Goal: Task Accomplishment & Management: Manage account settings

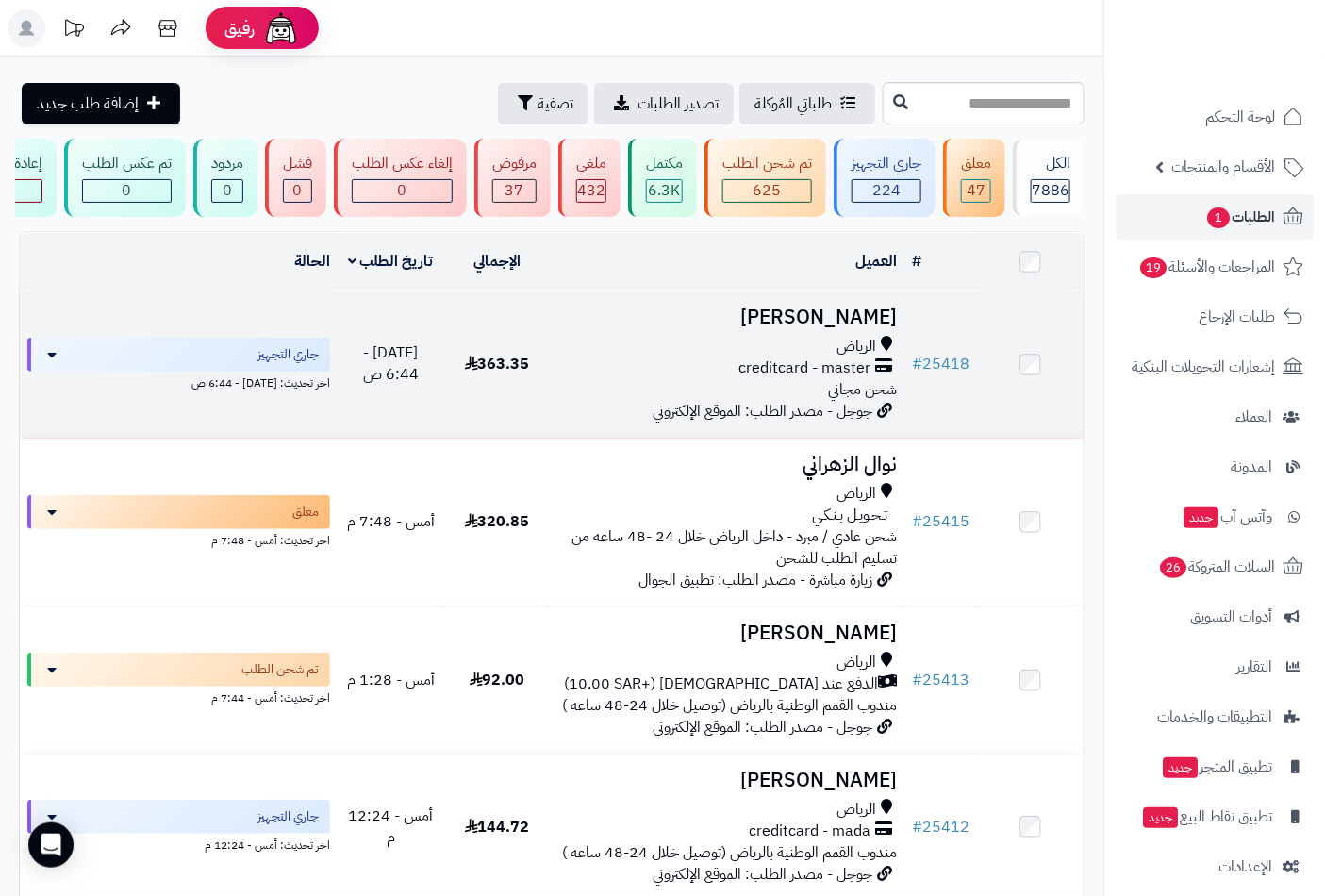
click at [786, 357] on div "الرياض" at bounding box center [728, 347] width 340 height 22
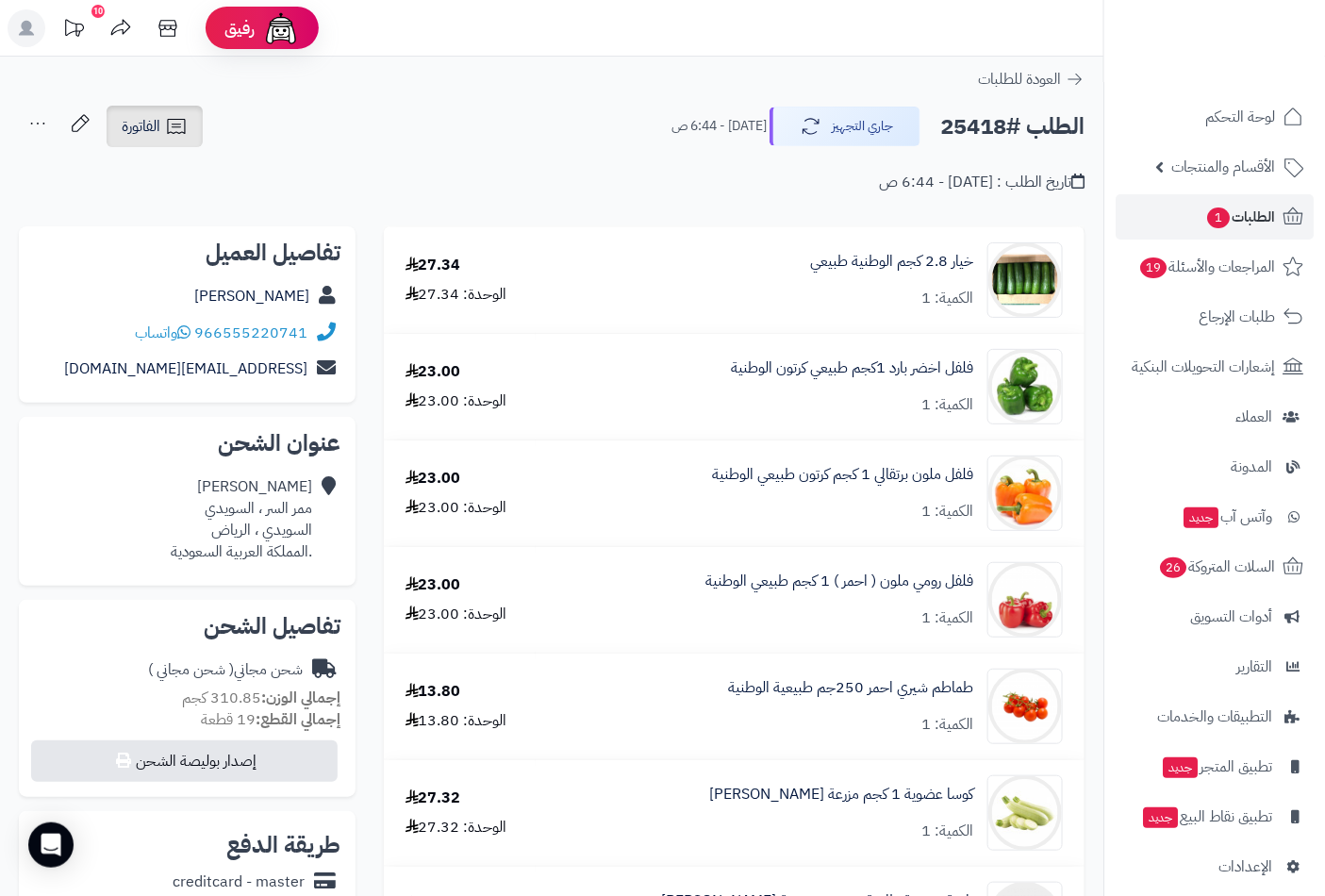
click at [172, 129] on icon at bounding box center [175, 125] width 23 height 23
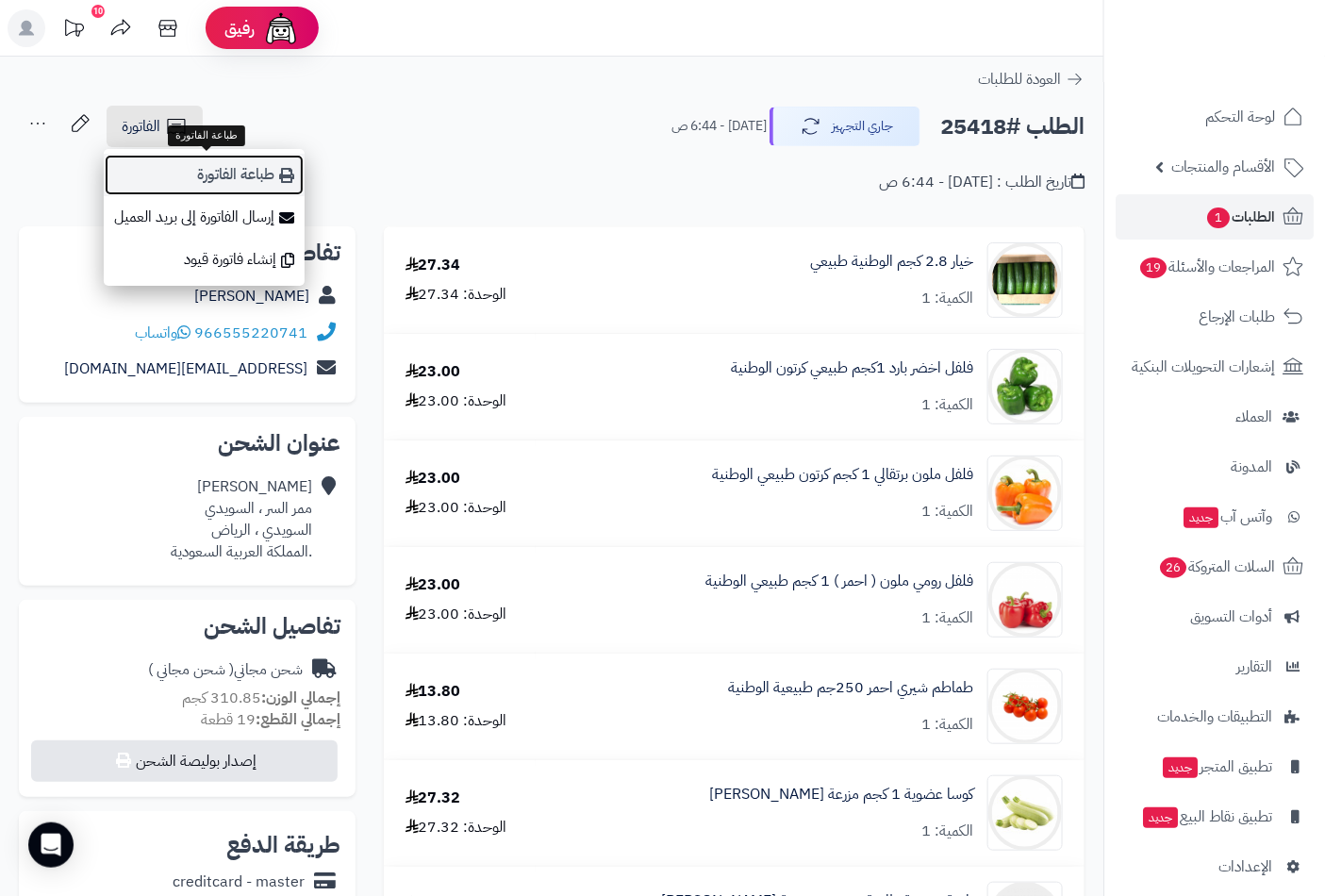
click at [232, 180] on link "طباعة الفاتورة" at bounding box center [204, 174] width 201 height 42
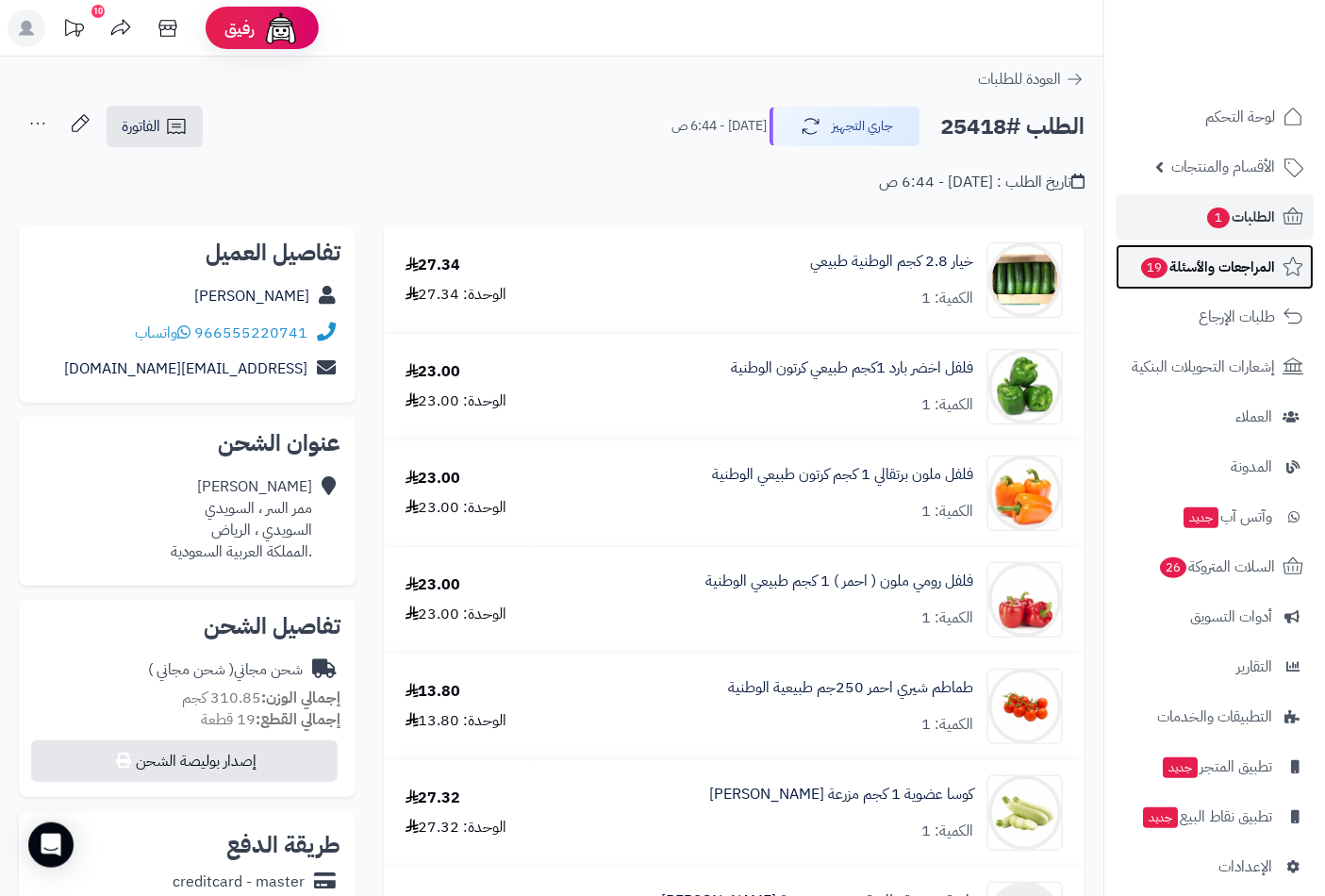
click at [1208, 269] on span "المراجعات والأسئلة 19" at bounding box center [1207, 266] width 136 height 26
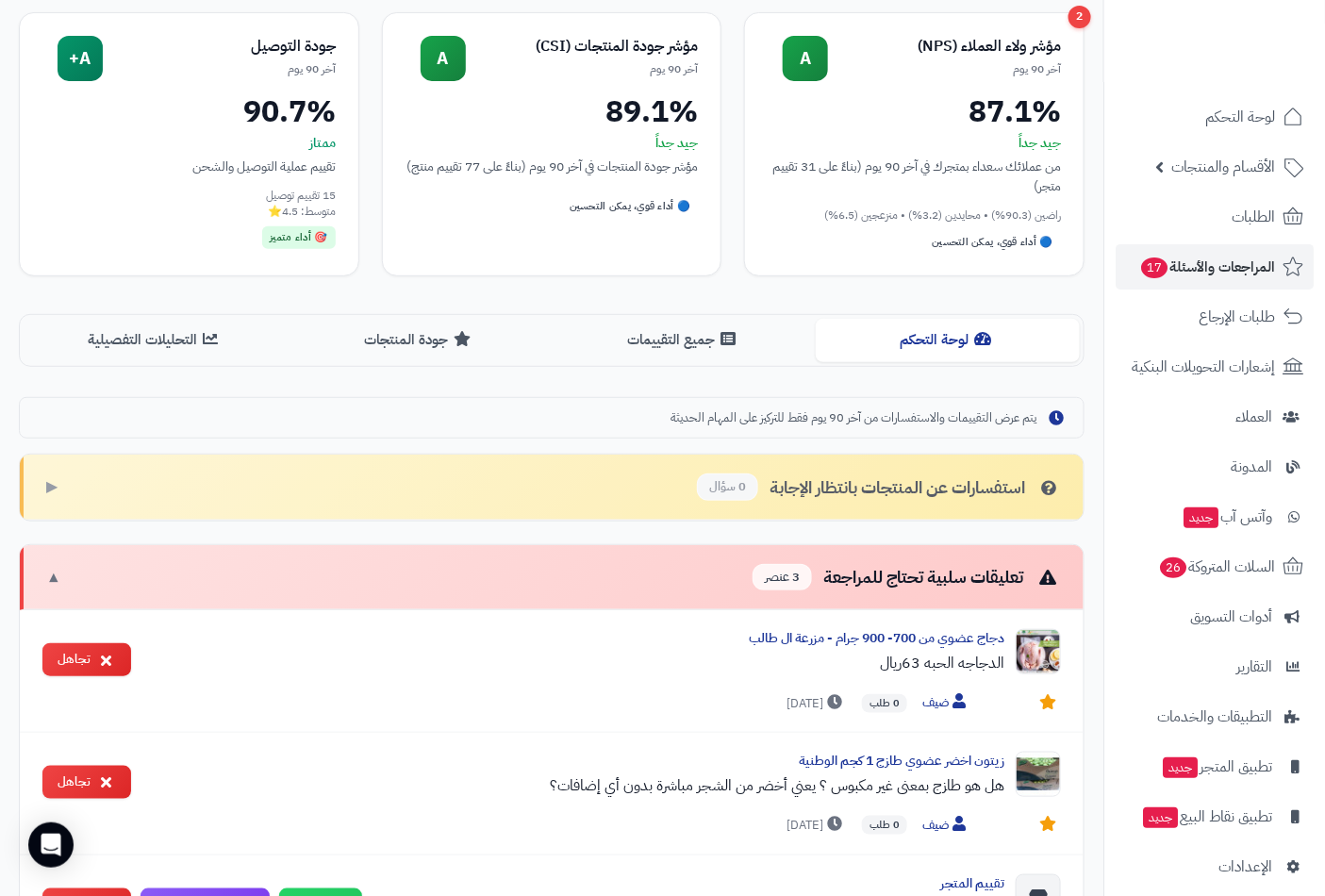
scroll to position [174, 0]
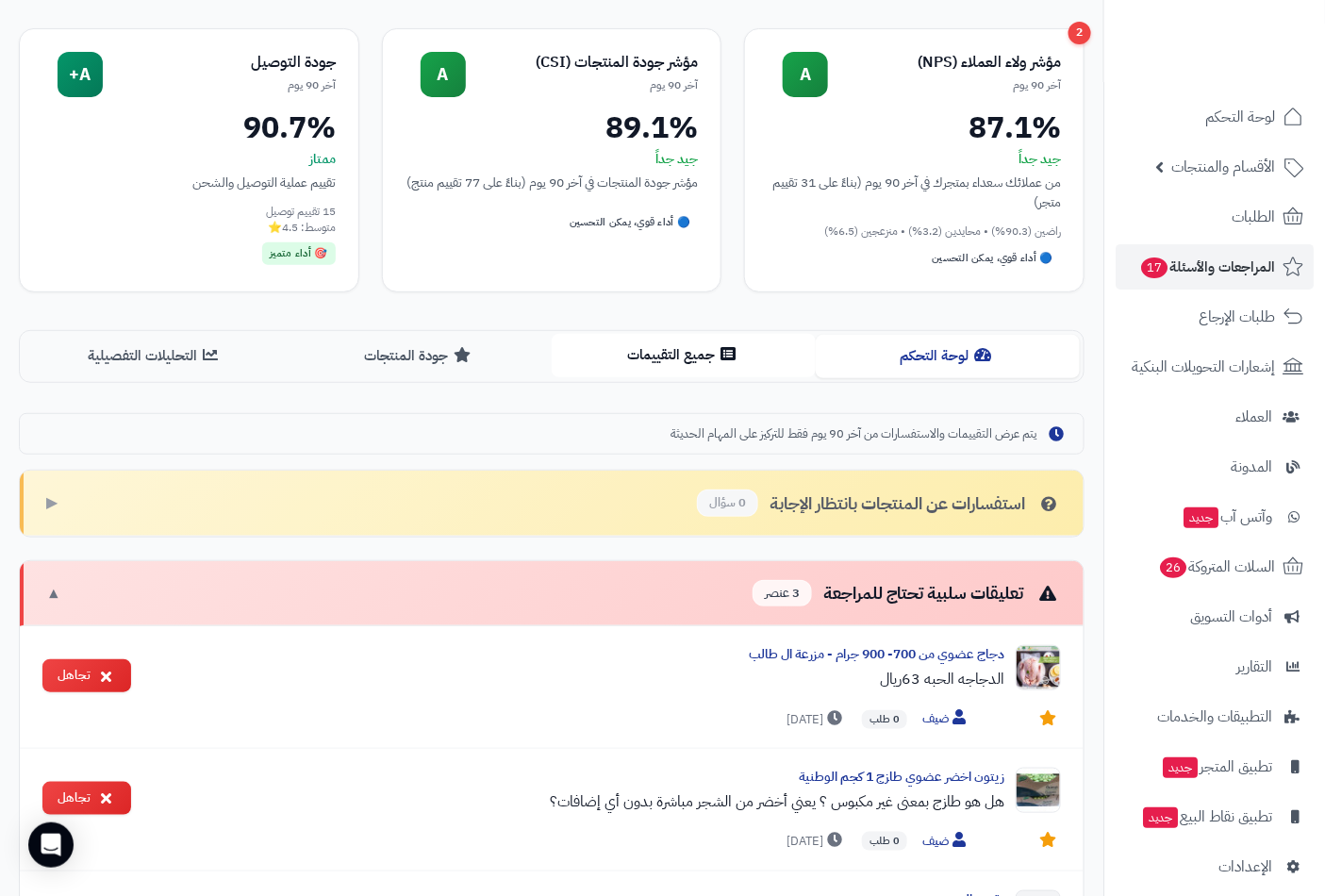
click at [676, 358] on button "جميع التقييمات" at bounding box center [684, 354] width 264 height 42
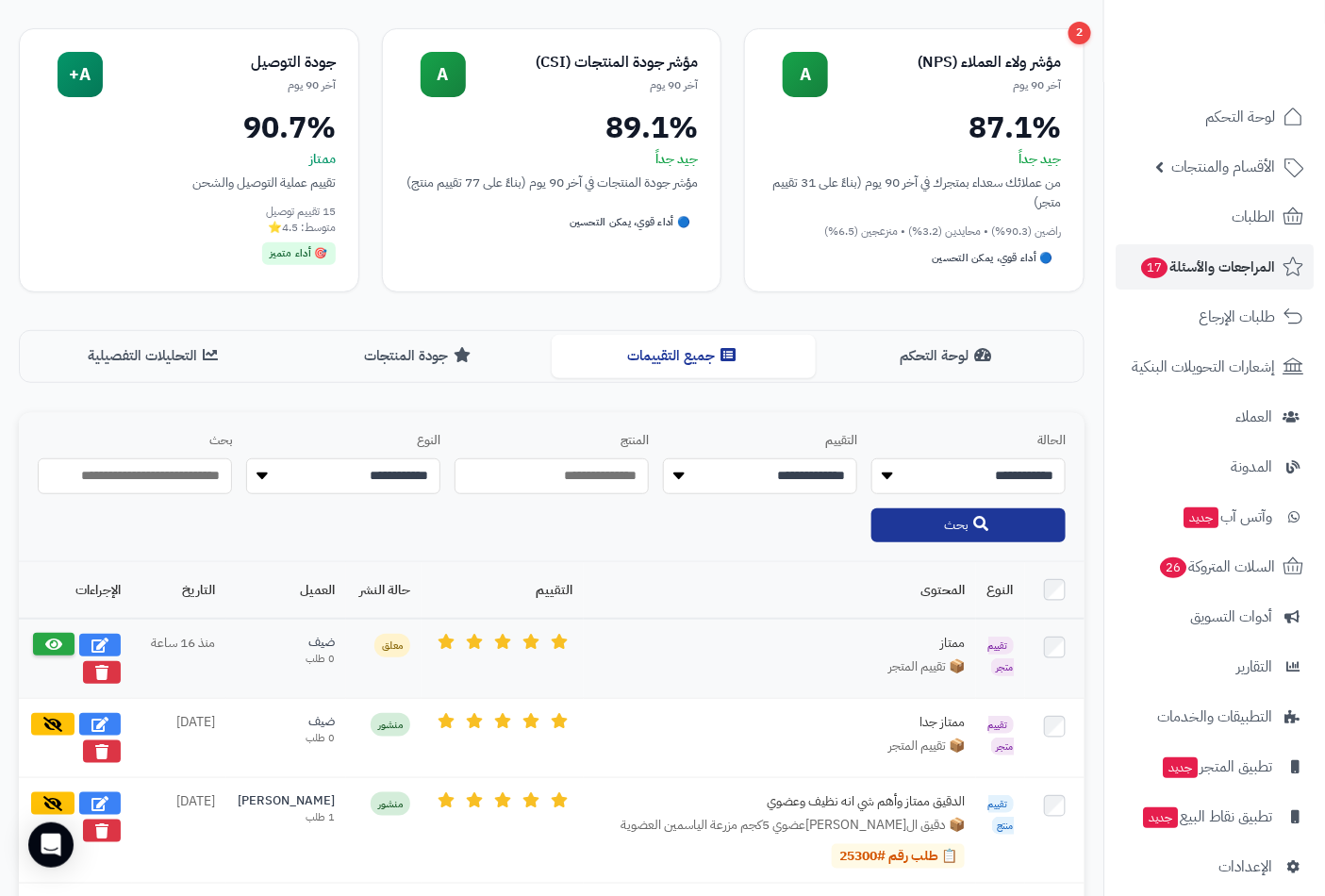
click at [53, 642] on icon at bounding box center [53, 643] width 17 height 15
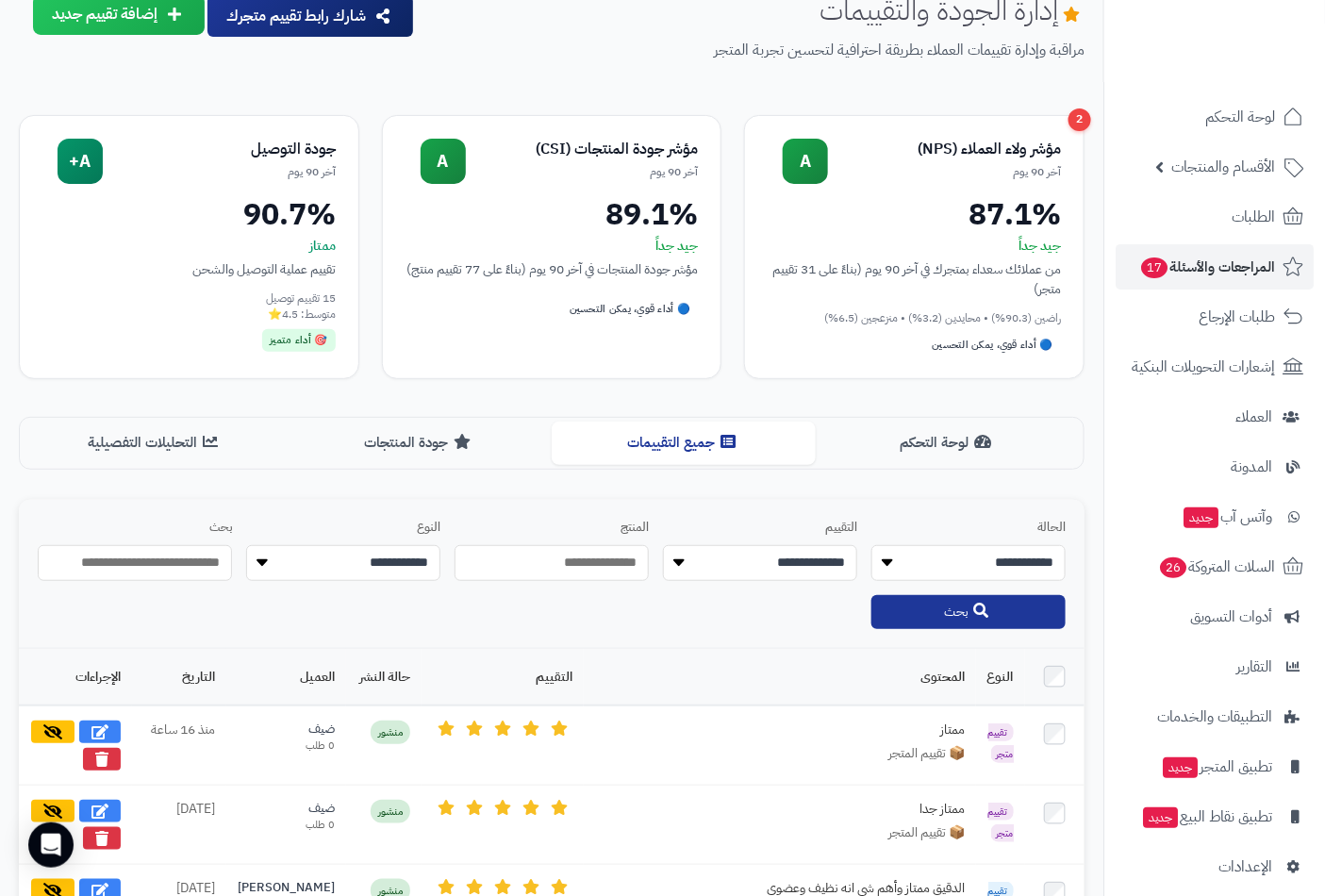
scroll to position [87, 0]
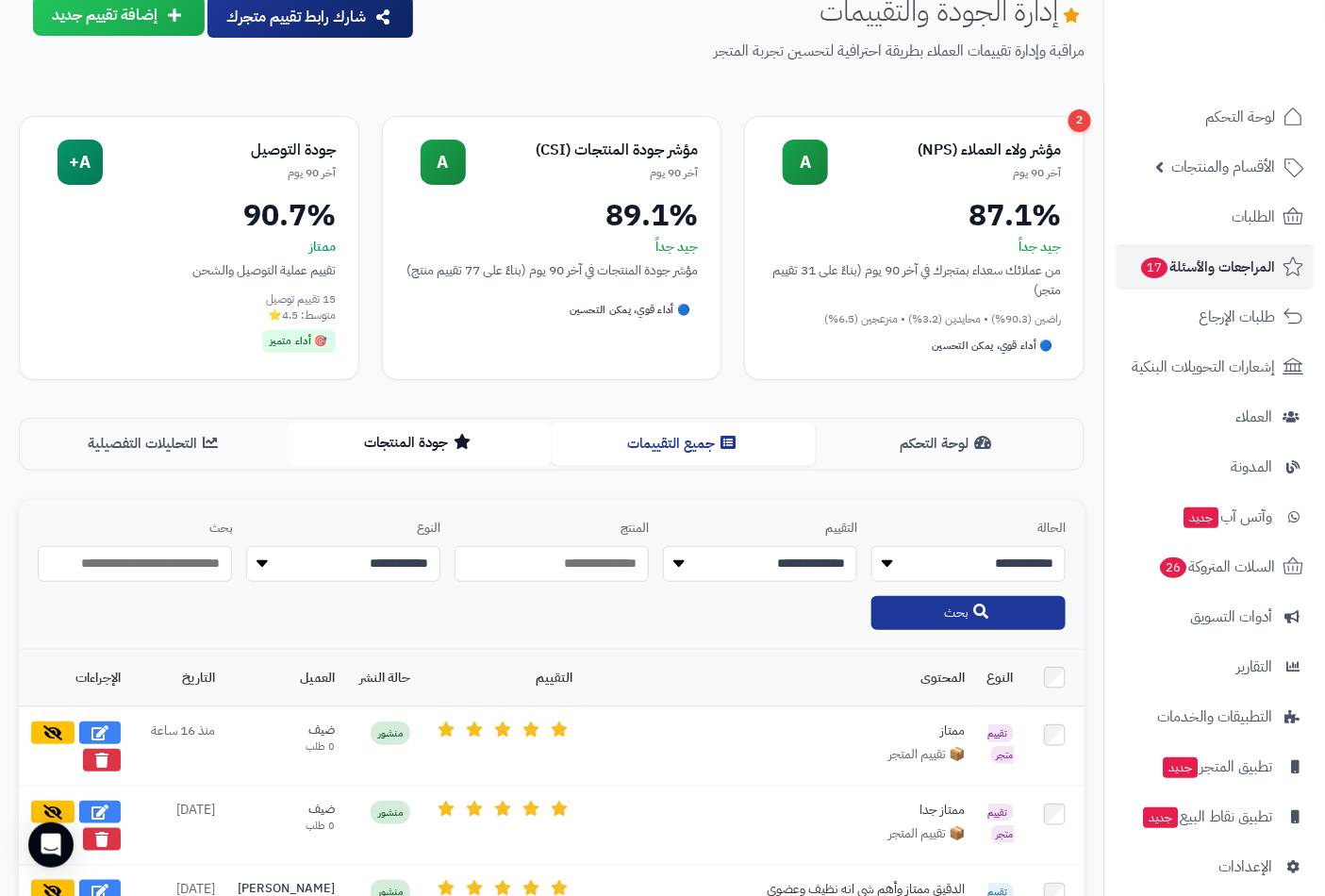
click at [410, 457] on button "جودة المنتجات" at bounding box center [420, 442] width 264 height 42
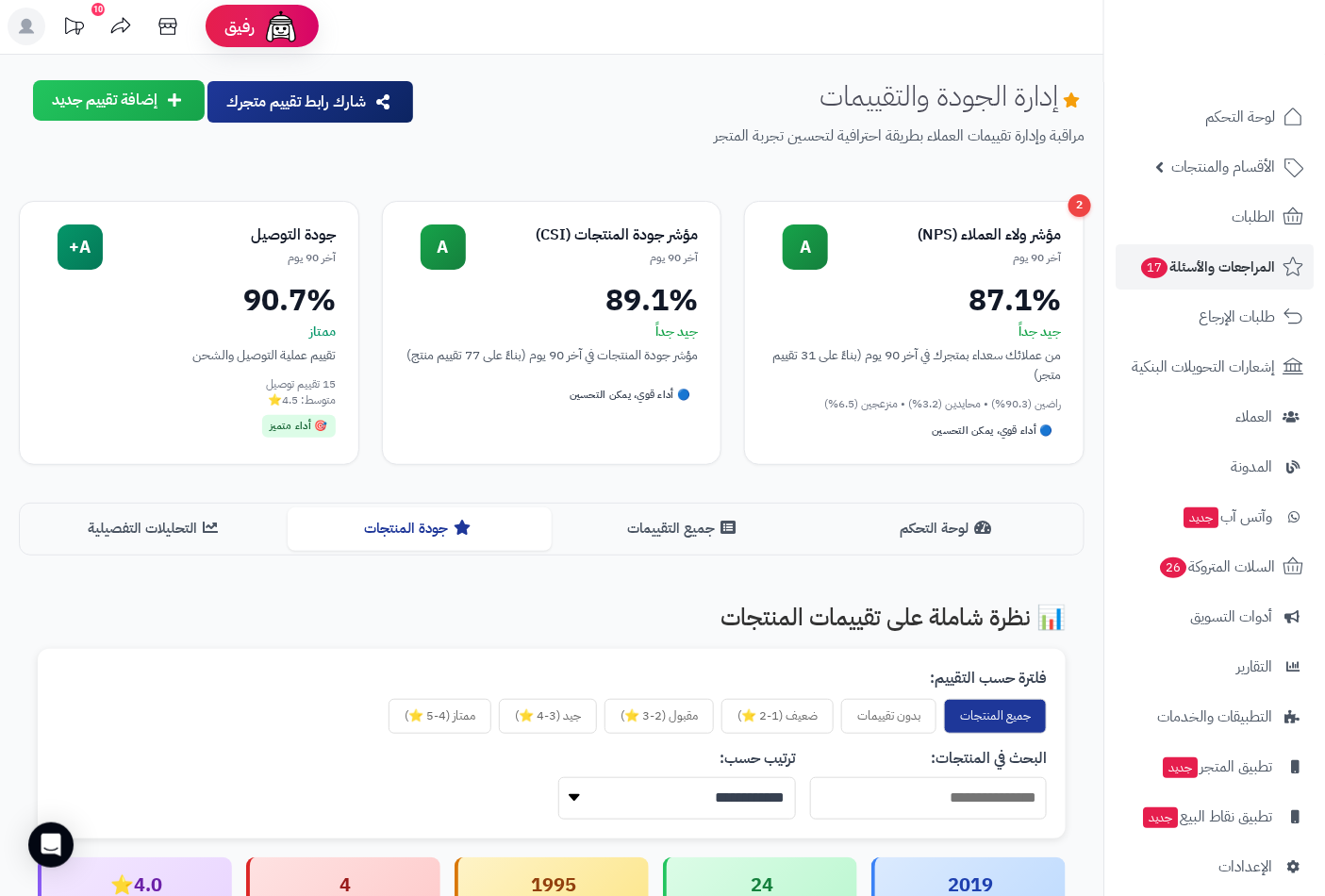
scroll to position [0, 0]
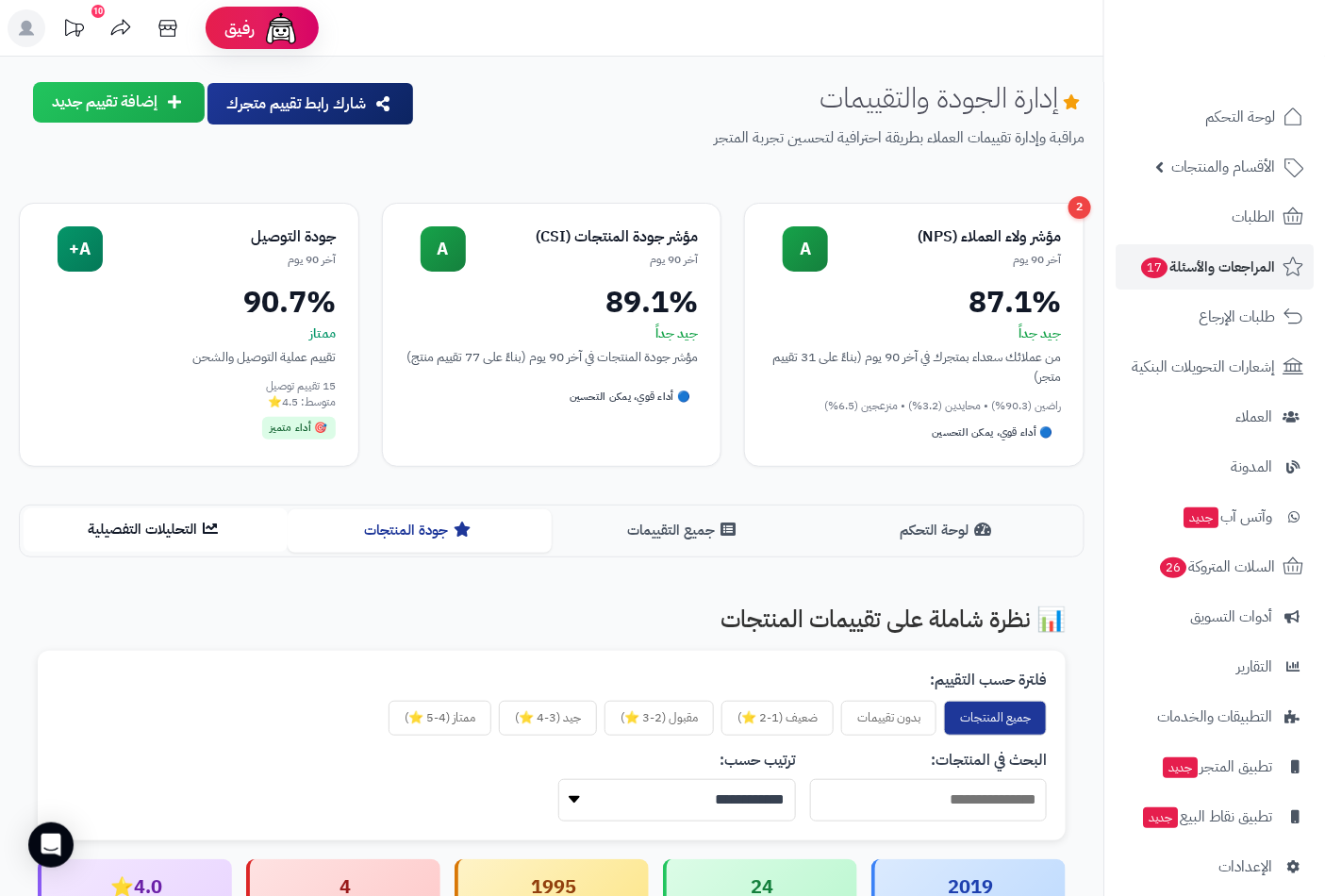
click at [192, 535] on button "التحليلات التفصيلية" at bounding box center [156, 529] width 264 height 42
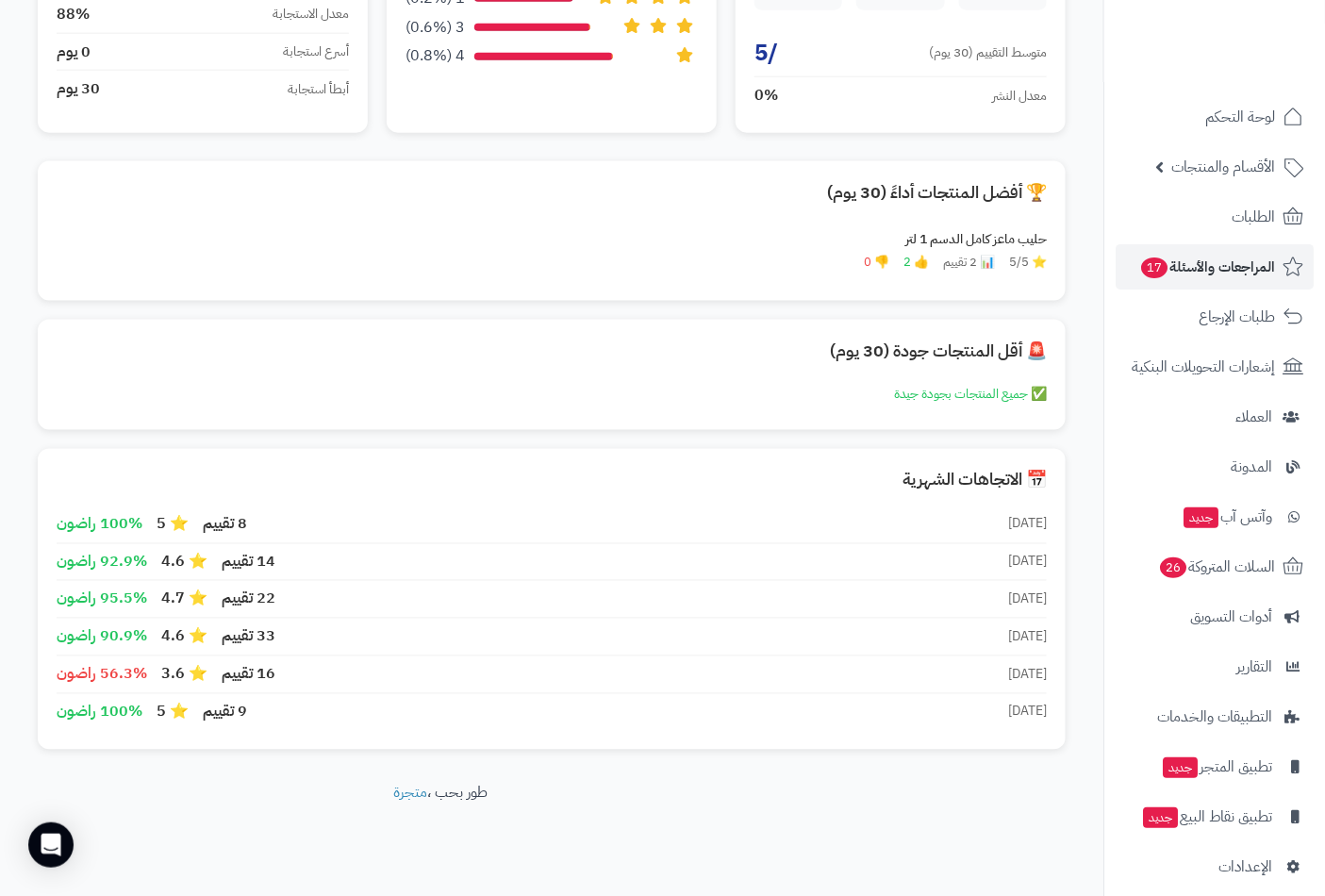
scroll to position [769, 0]
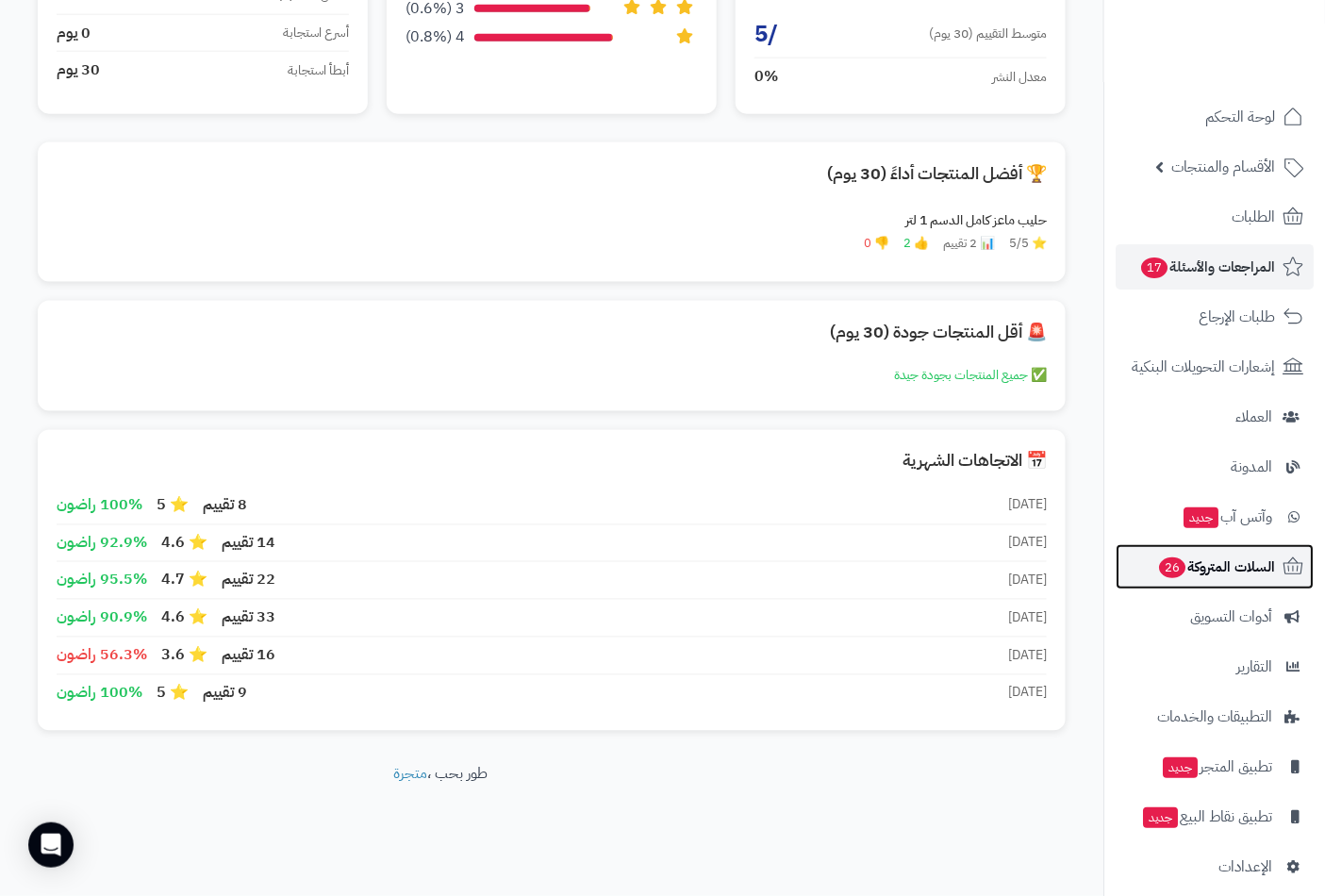
click at [1199, 568] on span "السلات المتروكة 26" at bounding box center [1215, 566] width 118 height 26
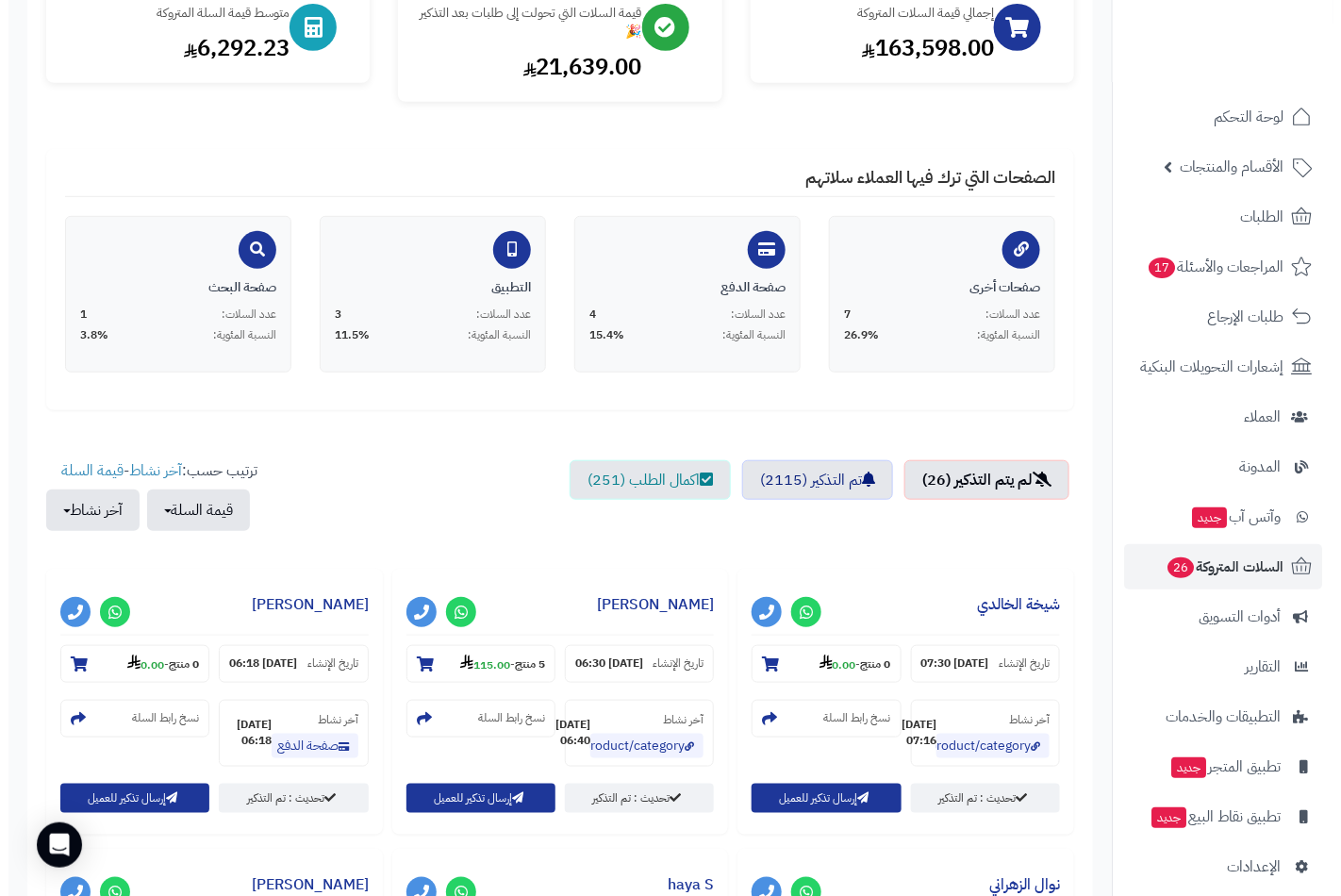
scroll to position [261, 0]
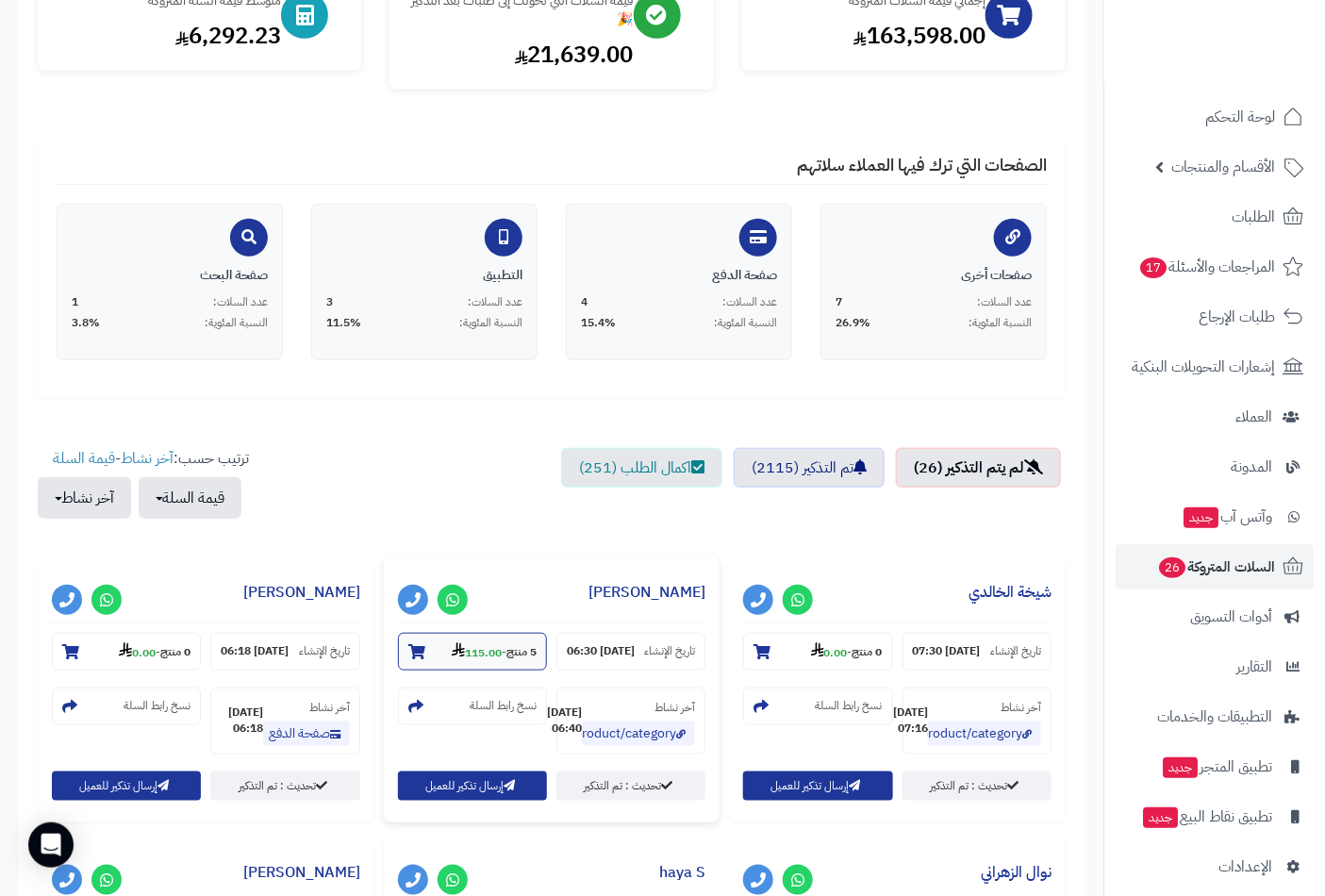
click at [415, 646] on icon at bounding box center [416, 651] width 17 height 15
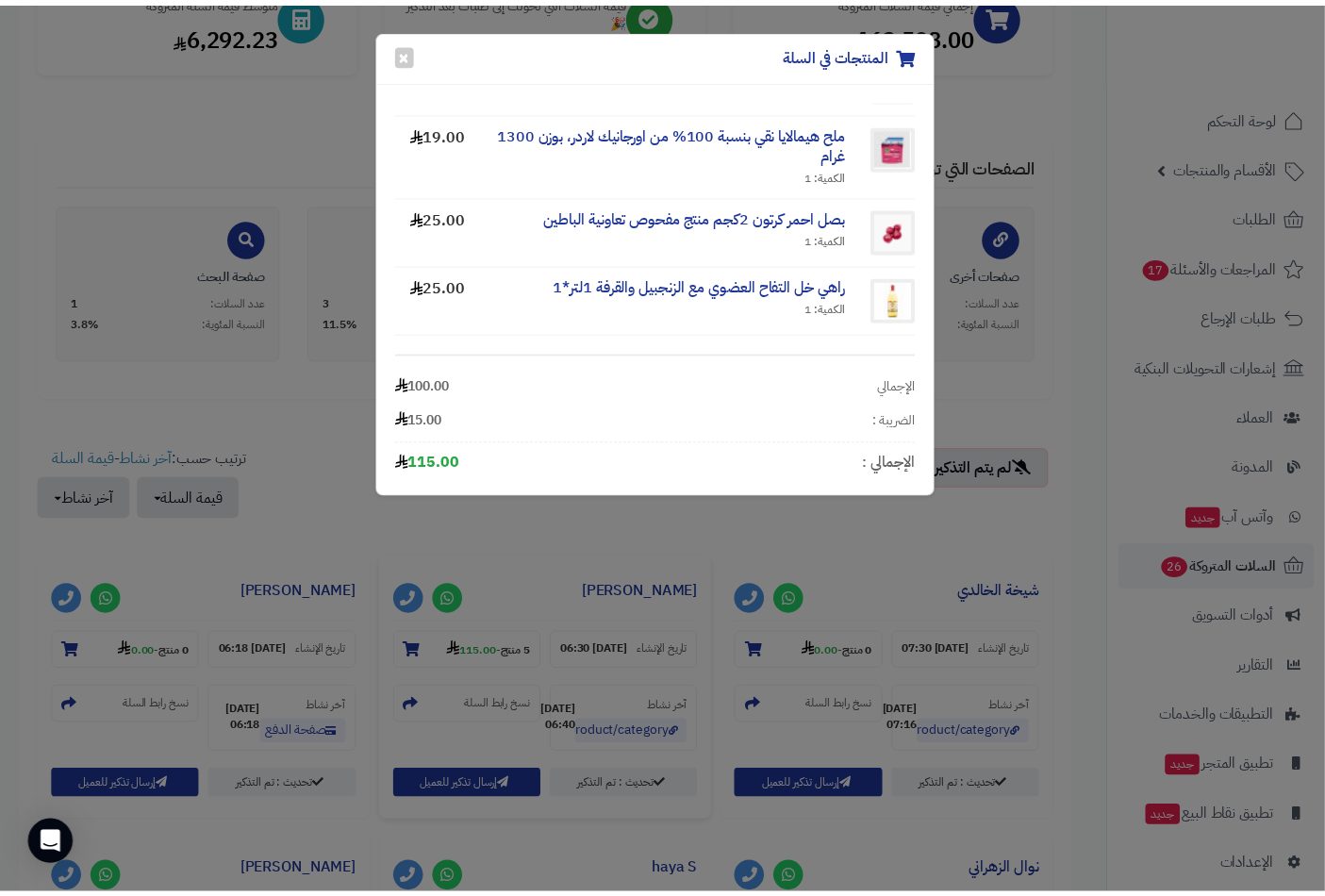
scroll to position [127, 0]
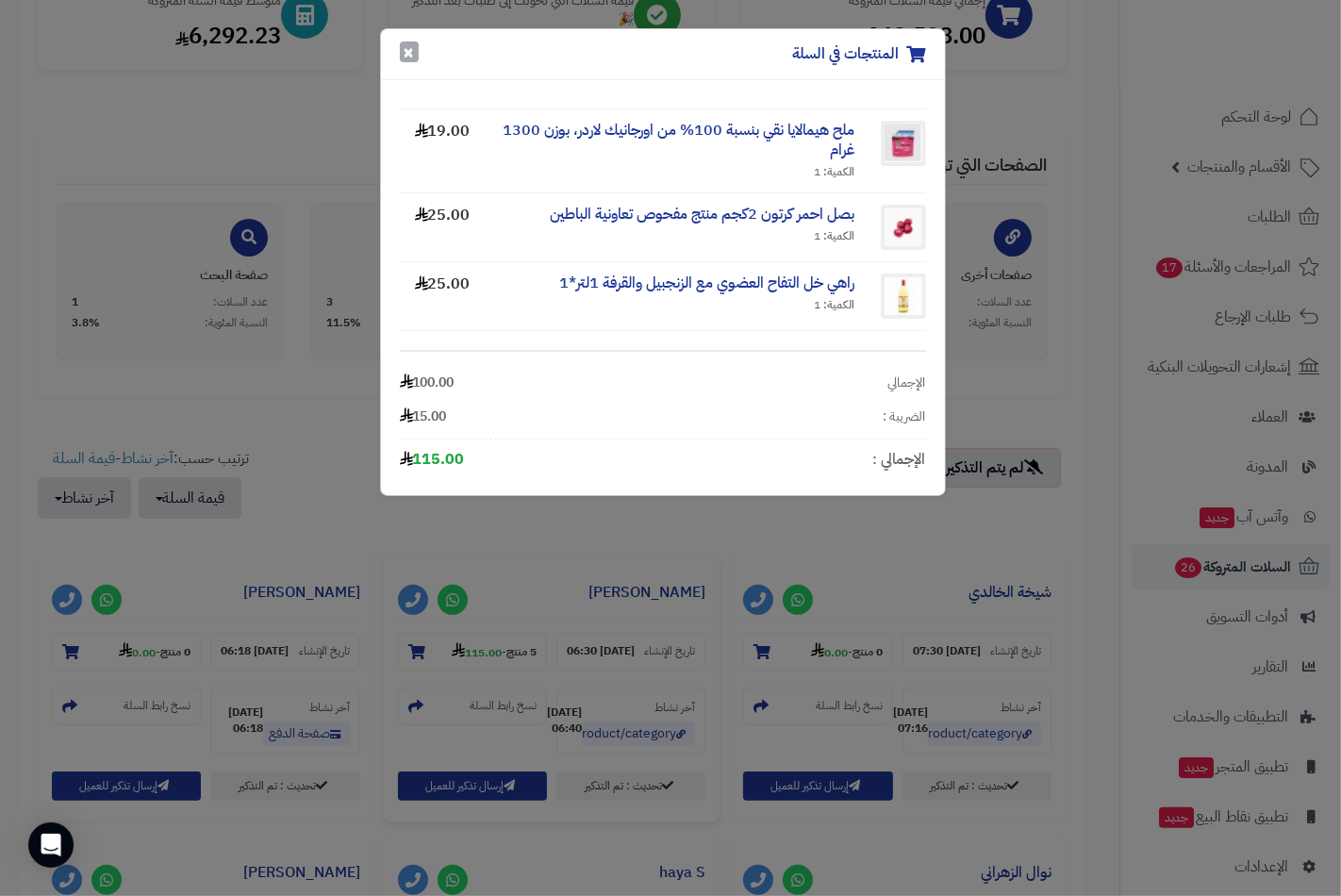
click at [408, 55] on button "×" at bounding box center [408, 51] width 19 height 21
